Goal: Transaction & Acquisition: Purchase product/service

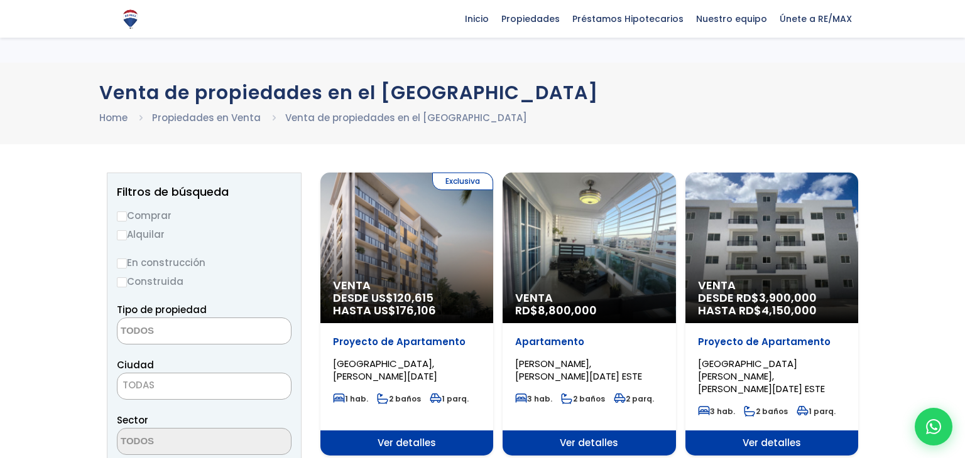
select select
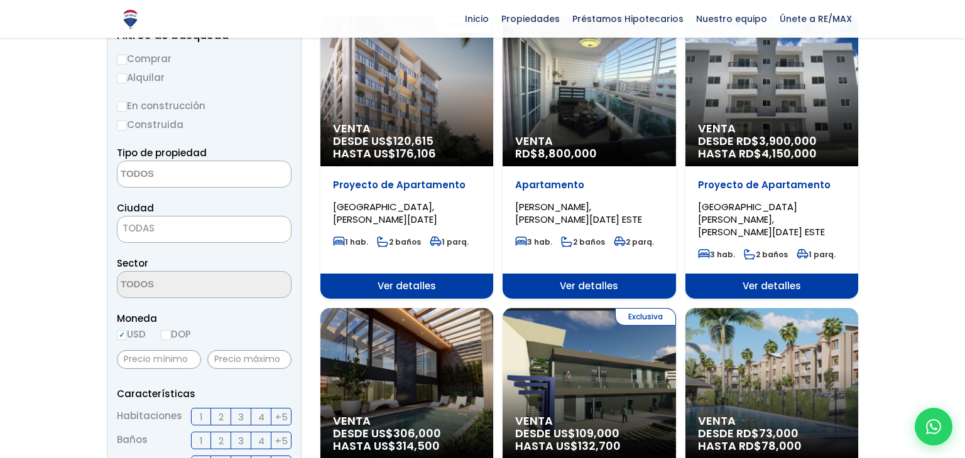
click at [493, 92] on div "Venta DESDE RD$ 3,900,000 HASTA RD$ 4,150,000" at bounding box center [406, 91] width 173 height 151
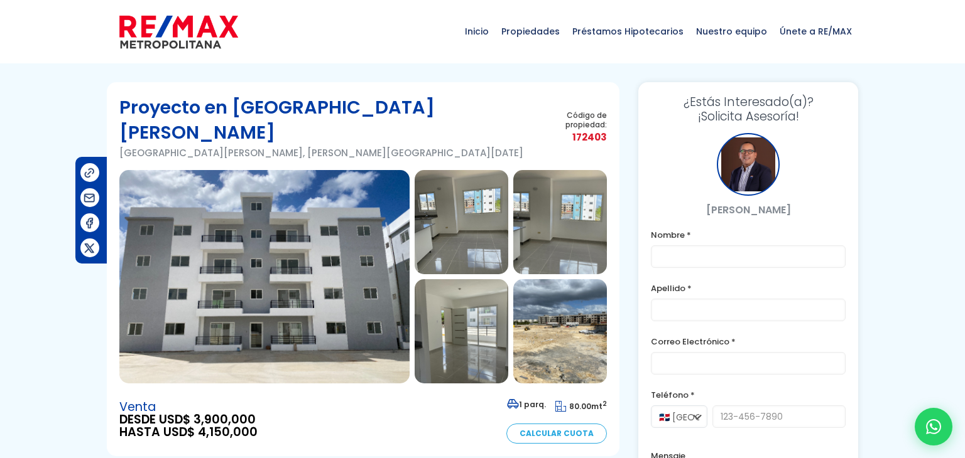
click at [461, 195] on img at bounding box center [461, 222] width 94 height 104
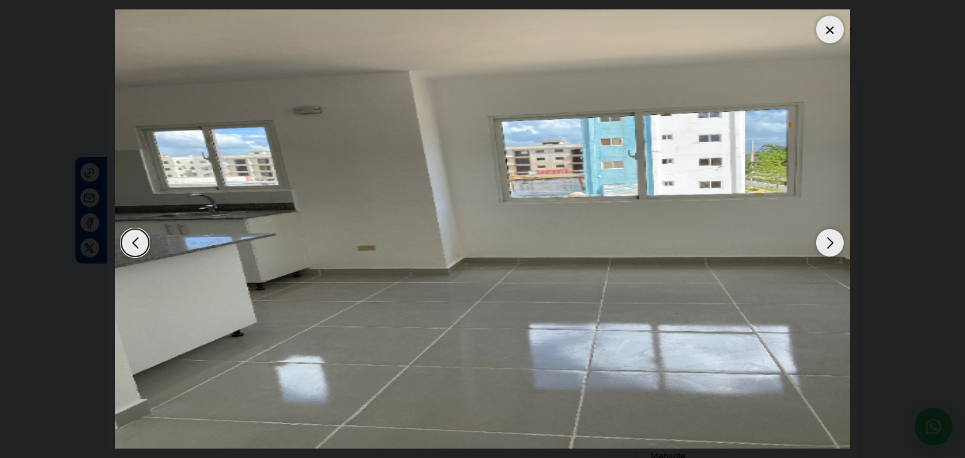
click at [825, 244] on div "Next slide" at bounding box center [830, 243] width 28 height 28
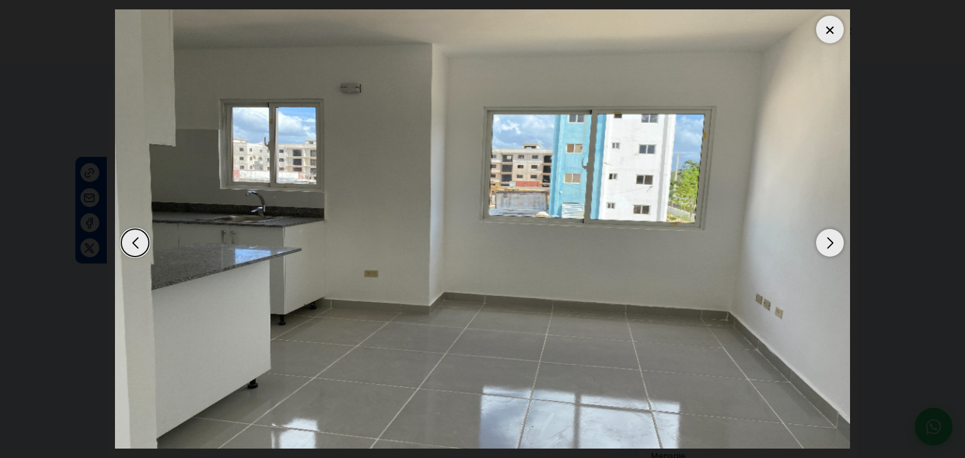
click at [825, 244] on div "Next slide" at bounding box center [830, 243] width 28 height 28
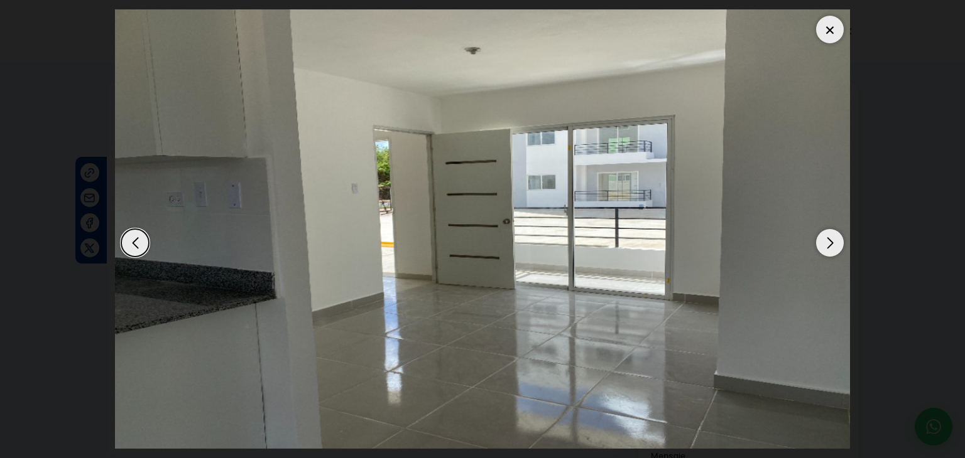
click at [825, 244] on div "Next slide" at bounding box center [830, 243] width 28 height 28
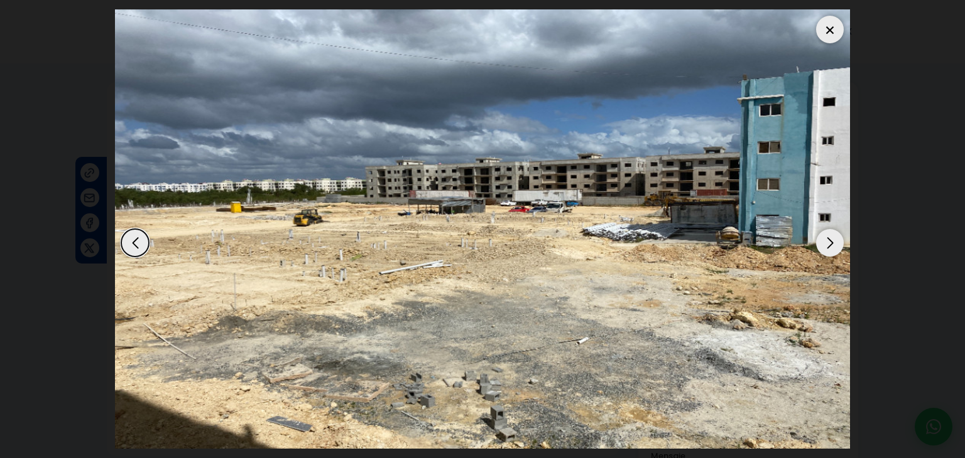
click at [825, 244] on div "Next slide" at bounding box center [830, 243] width 28 height 28
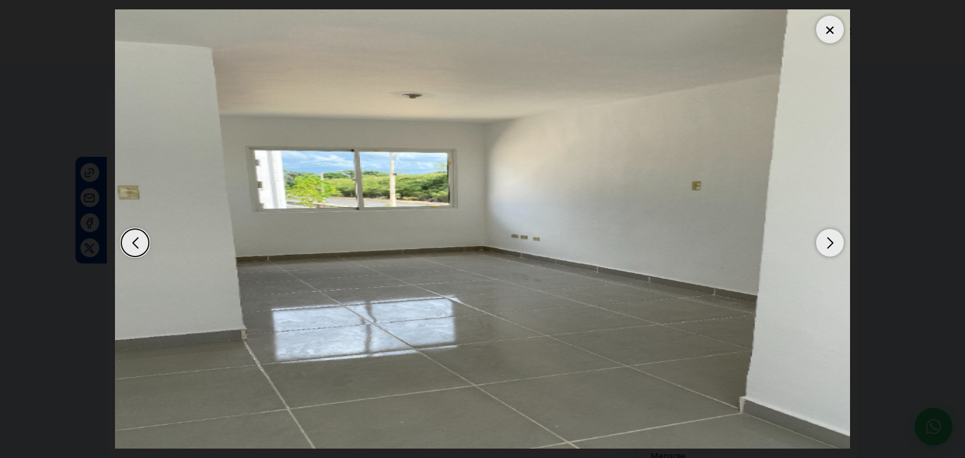
click at [825, 244] on div "Next slide" at bounding box center [830, 243] width 28 height 28
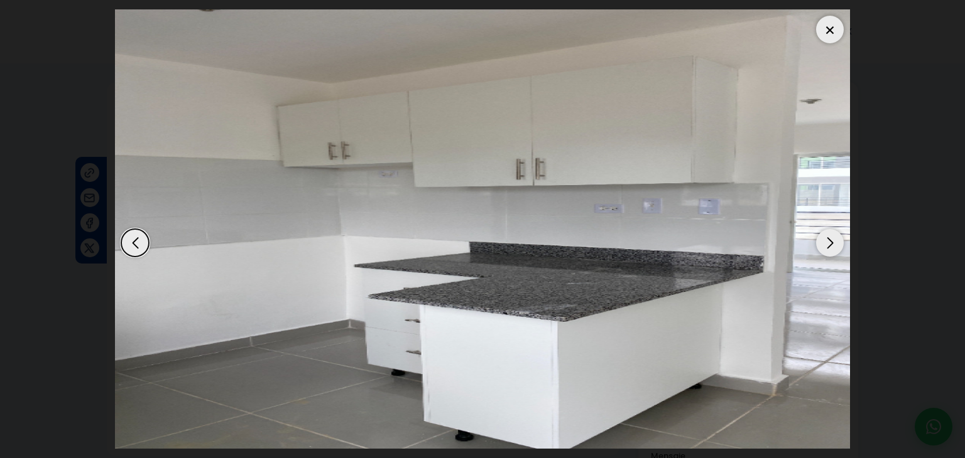
click at [825, 244] on div "Next slide" at bounding box center [830, 243] width 28 height 28
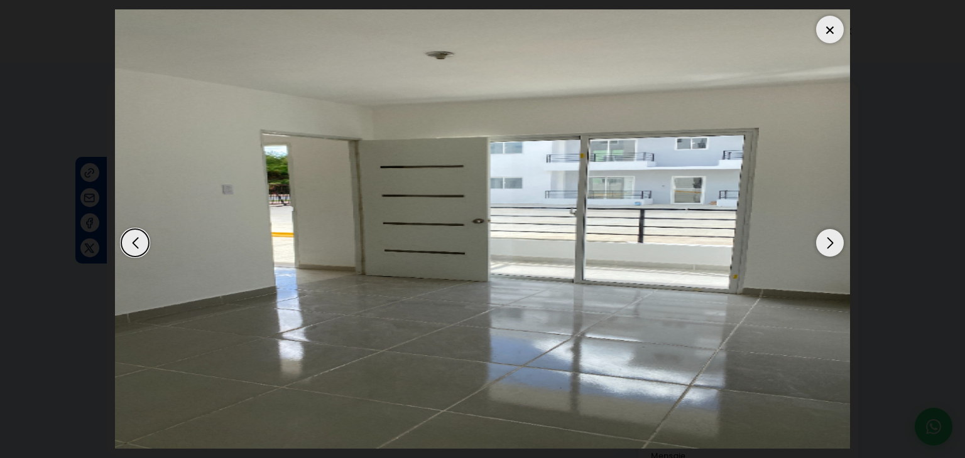
click at [825, 244] on div "Next slide" at bounding box center [830, 243] width 28 height 28
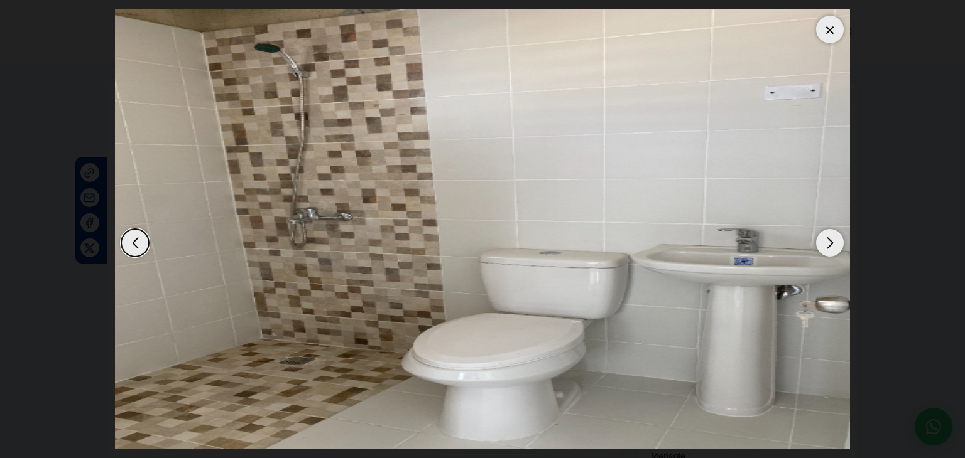
click at [825, 244] on div "Next slide" at bounding box center [830, 243] width 28 height 28
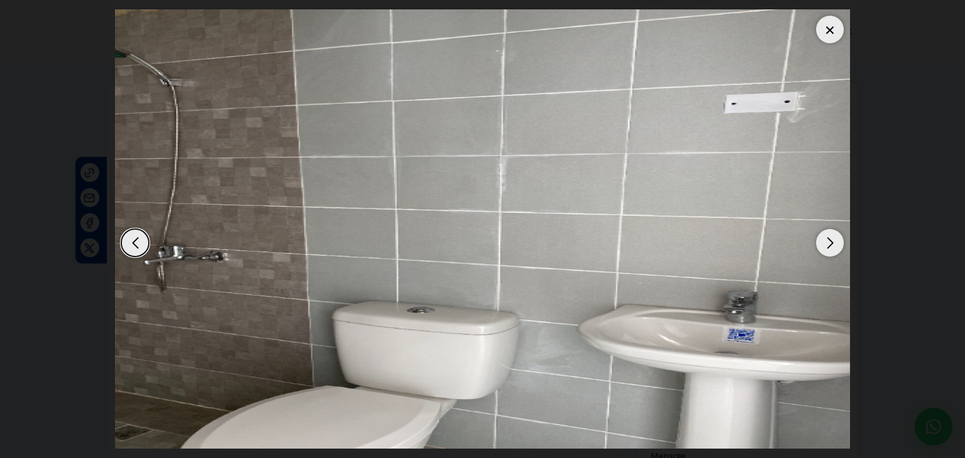
click at [779, 249] on img "10 / 14" at bounding box center [482, 229] width 735 height 440
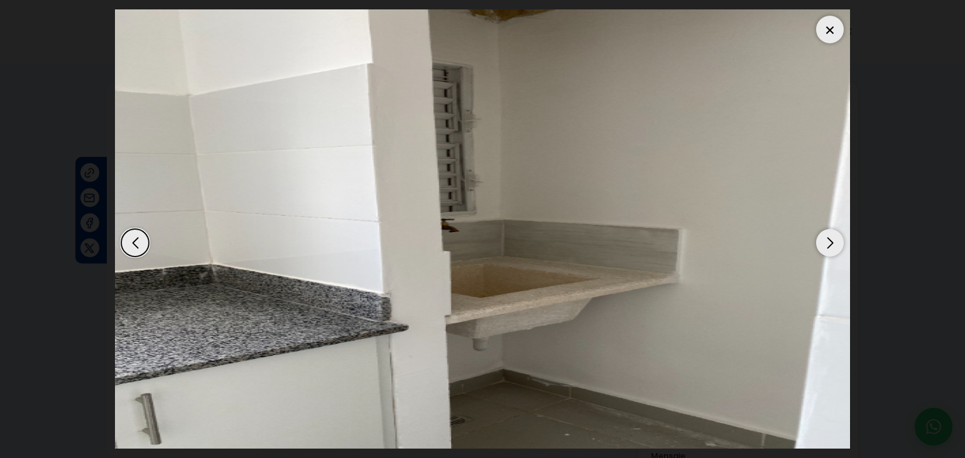
click at [834, 33] on div at bounding box center [830, 30] width 28 height 28
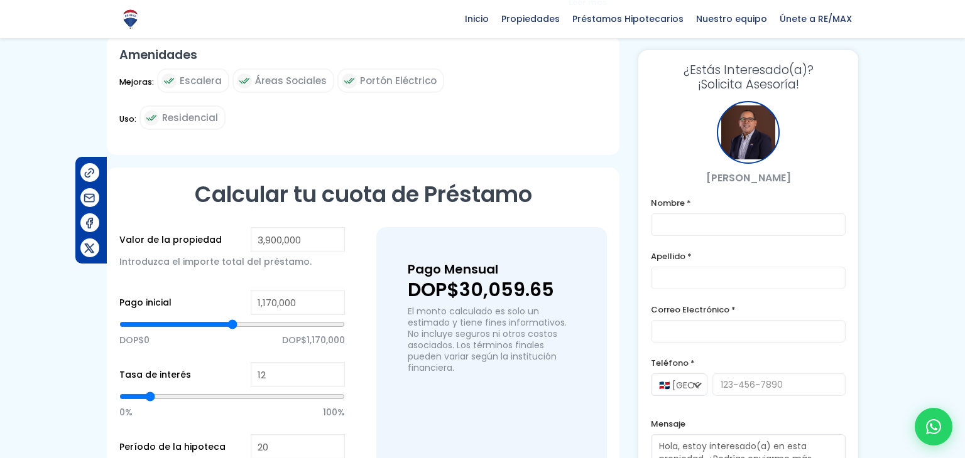
scroll to position [745, 0]
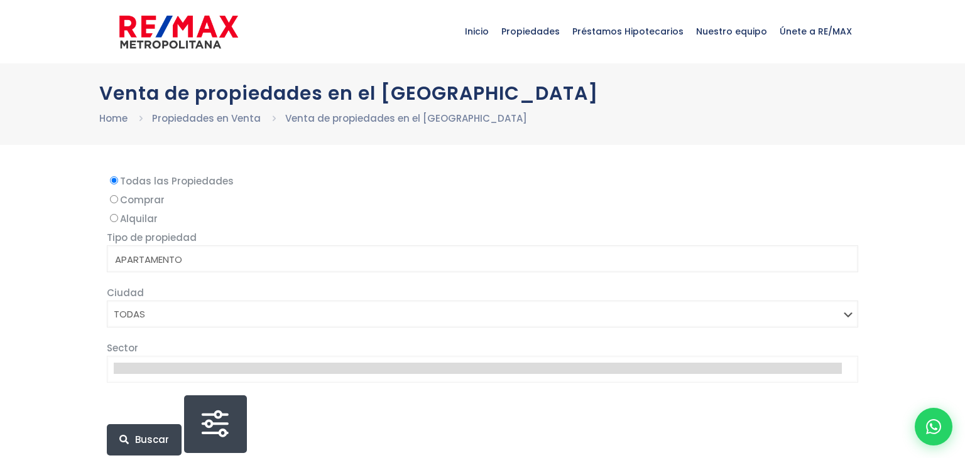
select select
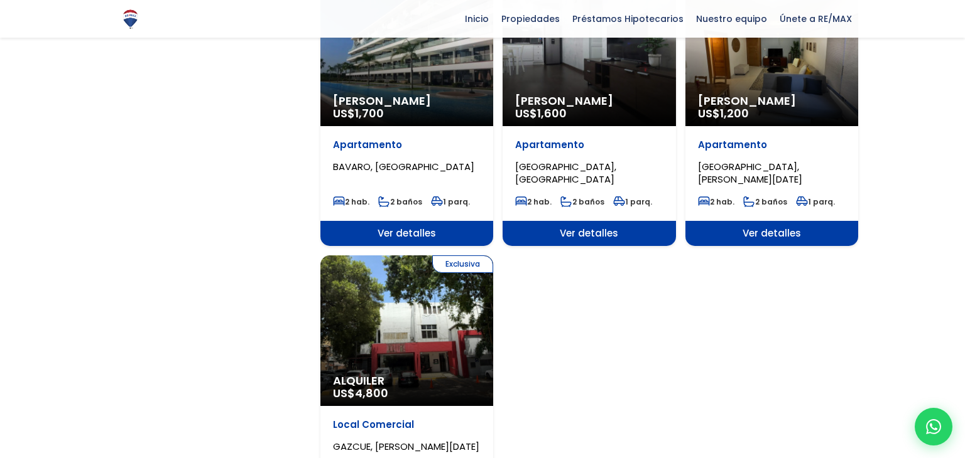
scroll to position [1385, 0]
